Goal: Task Accomplishment & Management: Manage account settings

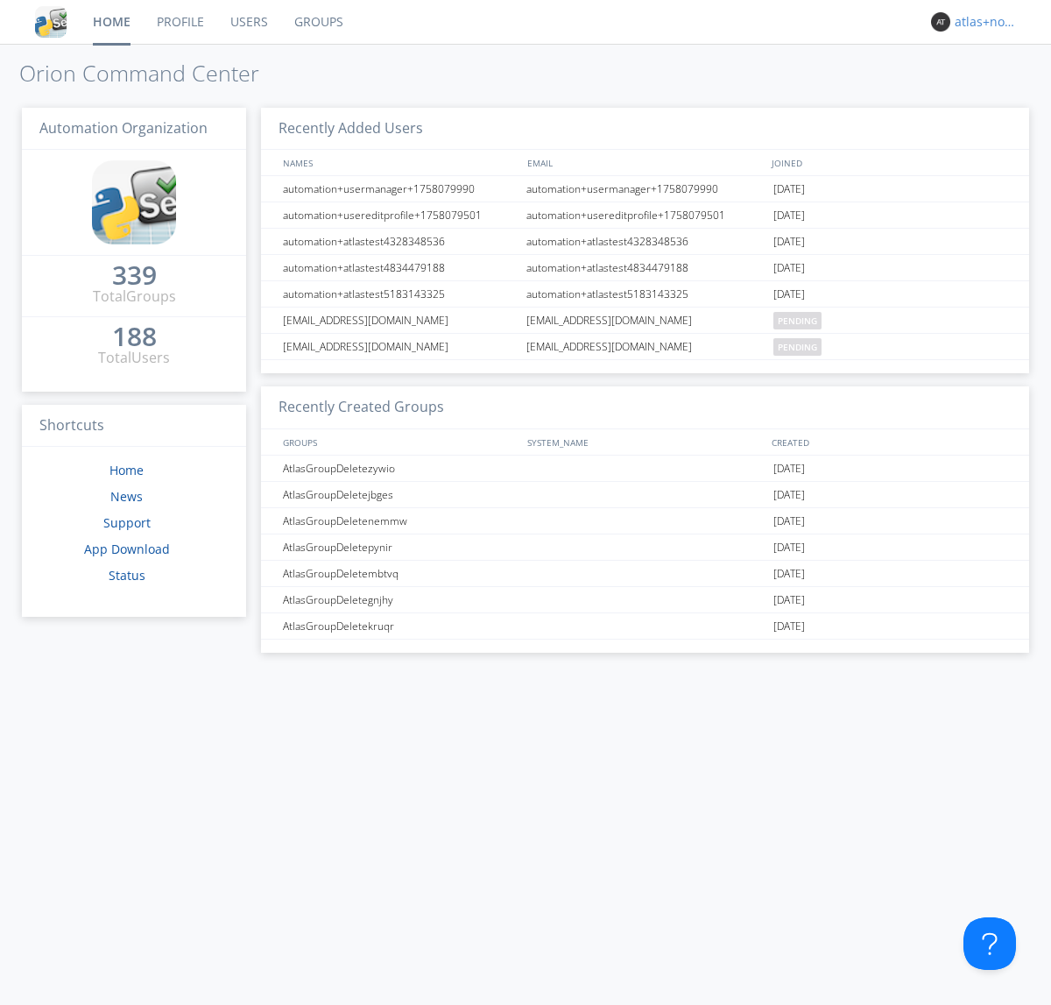
click at [983, 22] on div "atlas+nodispatch" at bounding box center [988, 22] width 66 height 18
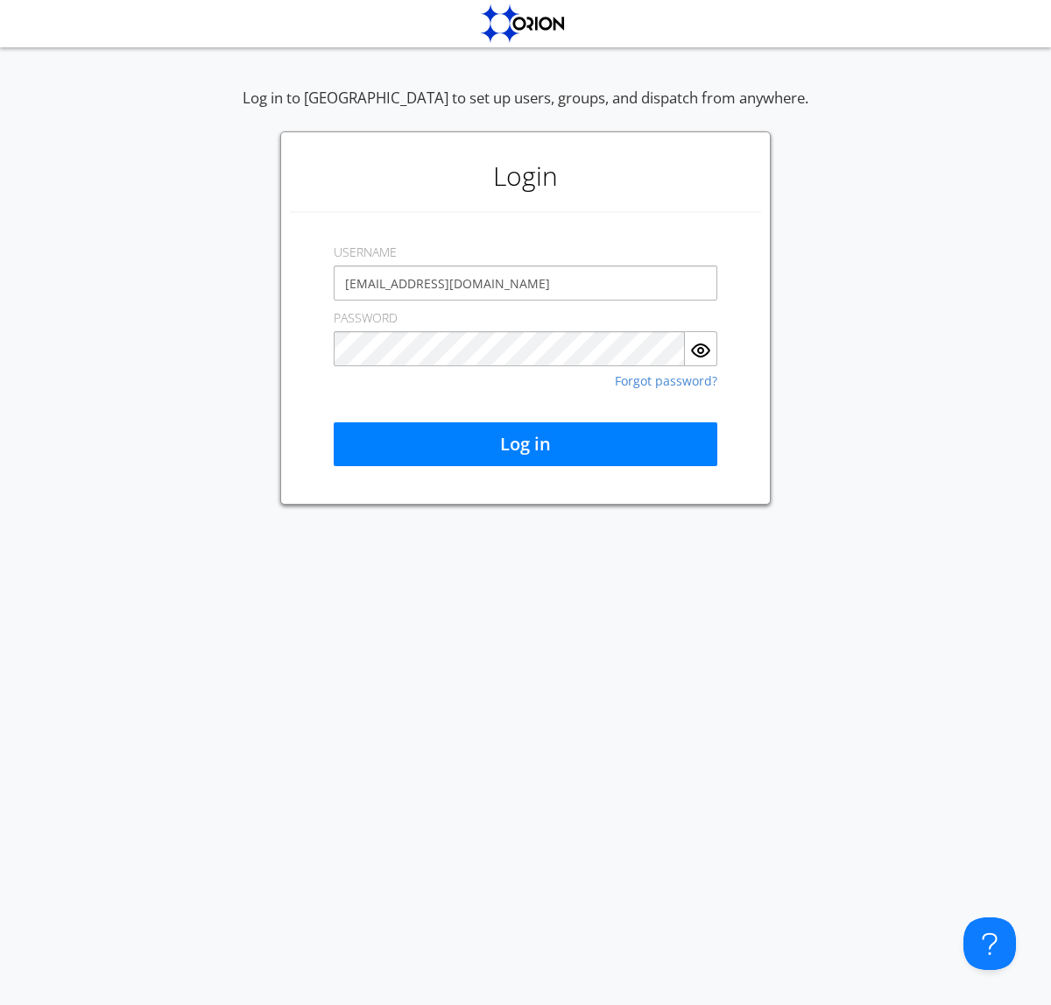
type input "[EMAIL_ADDRESS][DOMAIN_NAME]"
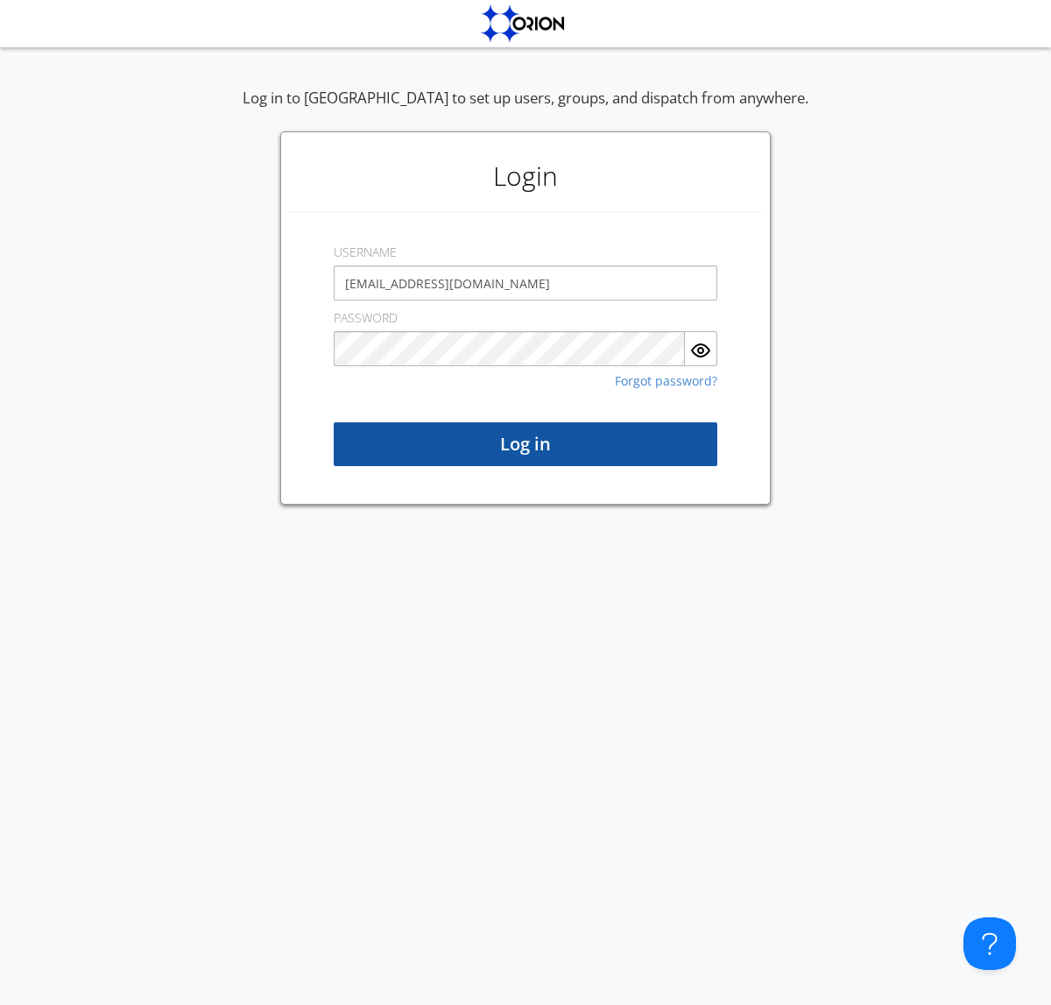
click at [525, 444] on button "Log in" at bounding box center [526, 444] width 384 height 44
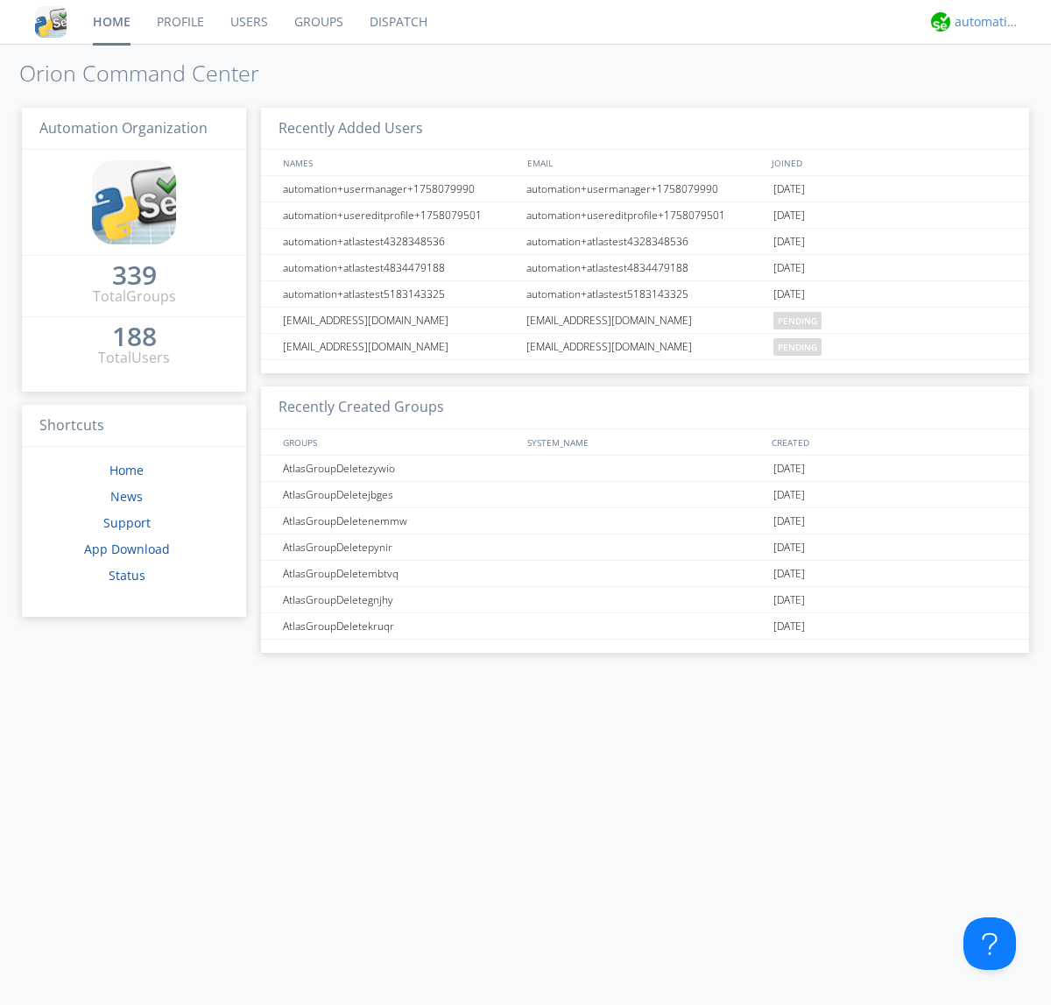
click at [983, 22] on div "automation+atlas" at bounding box center [988, 22] width 66 height 18
click at [996, 92] on div "Log Out" at bounding box center [996, 93] width 90 height 32
